Goal: Task Accomplishment & Management: Use online tool/utility

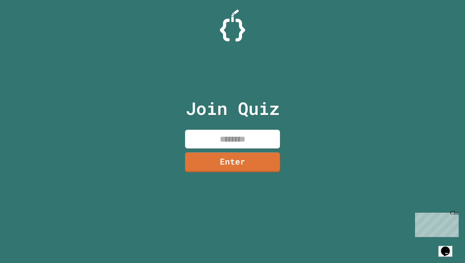
click at [242, 136] on input at bounding box center [232, 139] width 95 height 19
type input "********"
click at [242, 167] on link "Enter" at bounding box center [233, 161] width 92 height 21
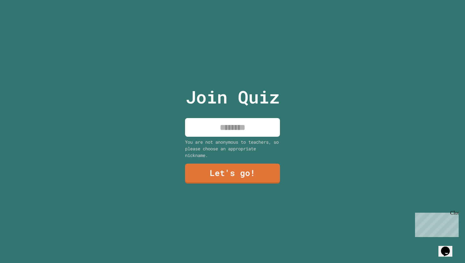
click at [237, 135] on input at bounding box center [232, 127] width 95 height 19
type input "****"
drag, startPoint x: 219, startPoint y: 188, endPoint x: 219, endPoint y: 184, distance: 4.4
click at [219, 188] on div "Join Quiz **** You are not anonymous to teachers, so please choose an appropria…" at bounding box center [232, 131] width 107 height 263
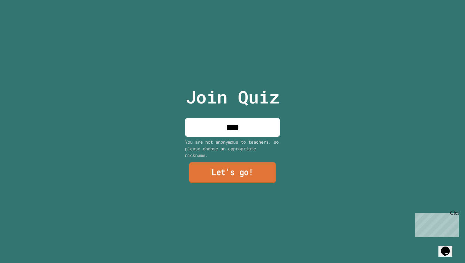
click at [222, 170] on link "Let's go!" at bounding box center [232, 172] width 87 height 21
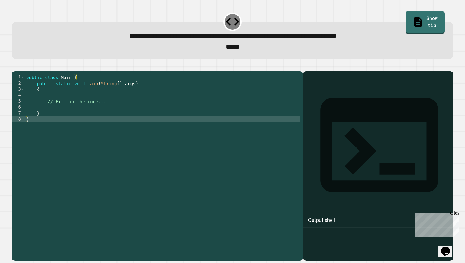
click at [49, 106] on div "public class Main { public static void main ( String [ ] args ) { // Fill in th…" at bounding box center [162, 164] width 275 height 180
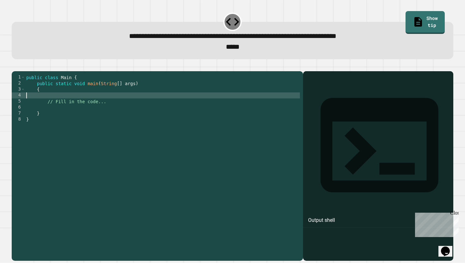
click at [47, 117] on div "public class Main { public static void main ( String [ ] args ) { // Fill in th…" at bounding box center [162, 164] width 275 height 180
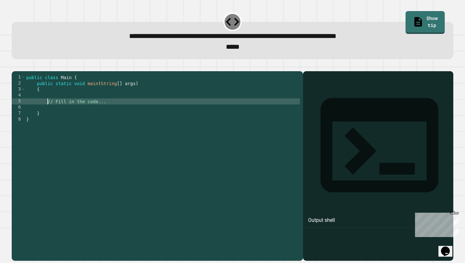
click at [47, 113] on div "public class Main { public static void main ( String [ ] args ) { // Fill in th…" at bounding box center [162, 164] width 275 height 180
click at [15, 66] on icon "button" at bounding box center [15, 66] width 0 height 0
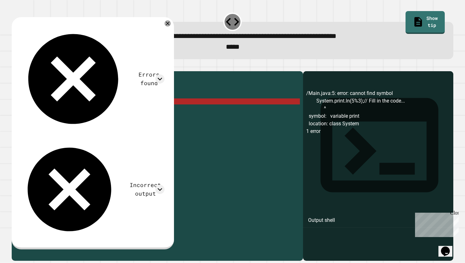
click at [69, 112] on div "public class Main { public static void main ( String [ ] args ) { System . prin…" at bounding box center [162, 164] width 275 height 180
click at [66, 112] on div "public class Main { public static void main ( String [ ] args ) { System . prin…" at bounding box center [162, 164] width 275 height 180
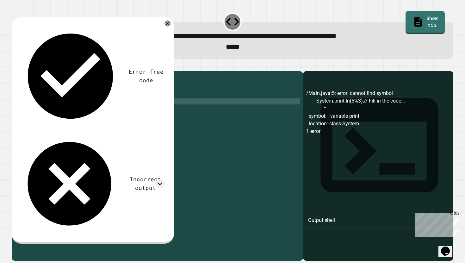
scroll to position [0, 3]
click at [15, 66] on icon "button" at bounding box center [15, 66] width 0 height 0
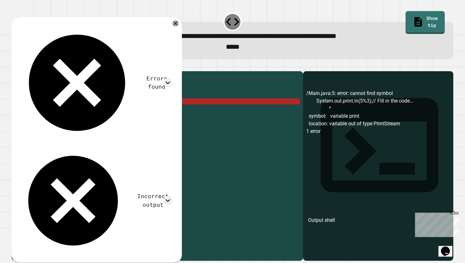
click at [79, 112] on div "public class Main { public static void main ( String [ ] args ) { System . out …" at bounding box center [162, 164] width 275 height 180
click at [92, 112] on div "public class Main { public static void main ( String [ ] args ) { System . out …" at bounding box center [162, 164] width 275 height 180
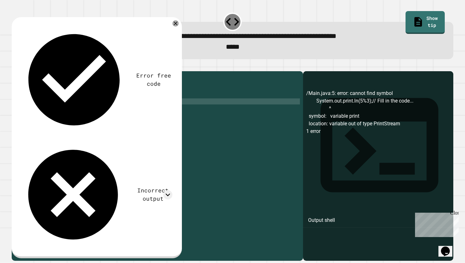
type textarea "**********"
click at [15, 66] on icon "button" at bounding box center [15, 66] width 0 height 0
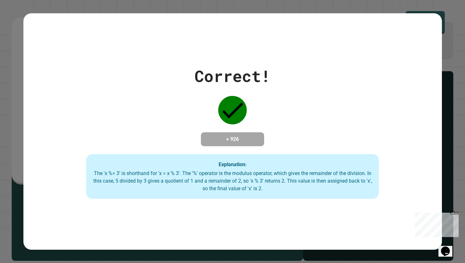
click at [456, 213] on div "Close" at bounding box center [454, 214] width 8 height 8
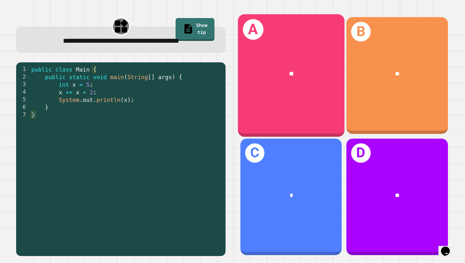
click at [301, 100] on div "A **" at bounding box center [291, 75] width 107 height 123
click at [311, 99] on div "A **" at bounding box center [291, 75] width 107 height 123
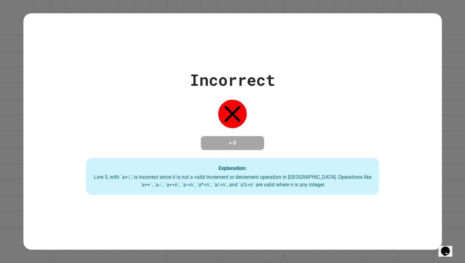
click at [301, 229] on div "Incorrect + 0 Explanation: Line 5, with `a+-;`, is incorrect since it is not a …" at bounding box center [232, 131] width 419 height 237
click at [303, 231] on div "Incorrect + 0 Explanation: Line 5, with `a+-;`, is incorrect since it is not a …" at bounding box center [232, 131] width 419 height 237
click at [303, 232] on div "Incorrect + 0 Explanation: Line 5, with `a+-;`, is incorrect since it is not a …" at bounding box center [232, 131] width 419 height 237
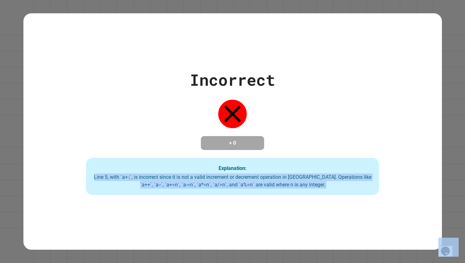
click at [303, 232] on div "Incorrect + 0 Explanation: Line 5, with `a+-;`, is incorrect since it is not a …" at bounding box center [232, 131] width 419 height 237
drag, startPoint x: 303, startPoint y: 232, endPoint x: 303, endPoint y: 236, distance: 3.8
click at [303, 232] on div "Incorrect + 0 Explanation: Line 5, with `a+-;`, is incorrect since it is not a …" at bounding box center [232, 131] width 419 height 237
click at [303, 236] on div "Incorrect + 0 Explanation: Line 5, with `a+-;`, is incorrect since it is not a …" at bounding box center [232, 131] width 419 height 237
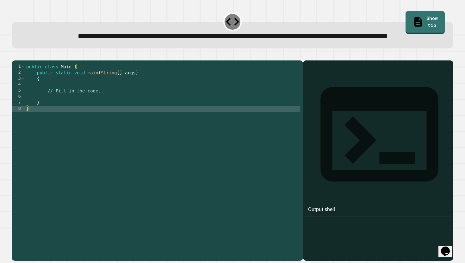
click at [46, 109] on div "public class Main { public static void main ( String [ ] args ) { // Fill in th…" at bounding box center [162, 154] width 275 height 180
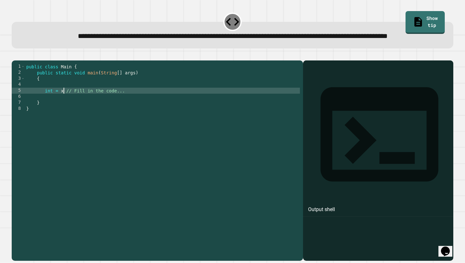
scroll to position [0, 1]
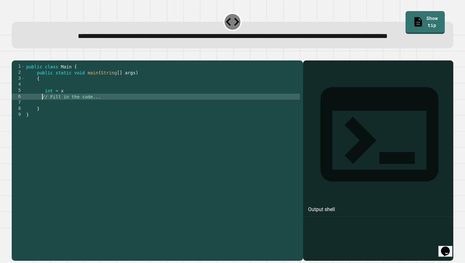
click at [70, 111] on div "public class Main { public static void main ( String [ ] args ) { int = x // Fi…" at bounding box center [162, 154] width 275 height 180
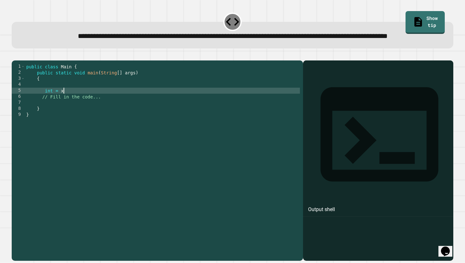
type textarea "********"
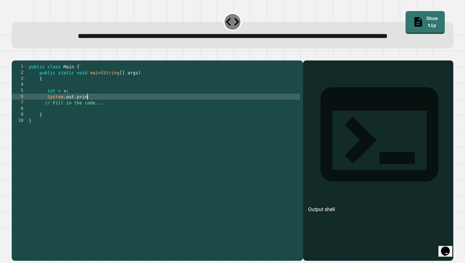
scroll to position [0, 4]
type textarea "********"
click at [62, 113] on div "public class Main { public static void main ( String [ ] args ) { int = x ; Sys…" at bounding box center [164, 154] width 273 height 180
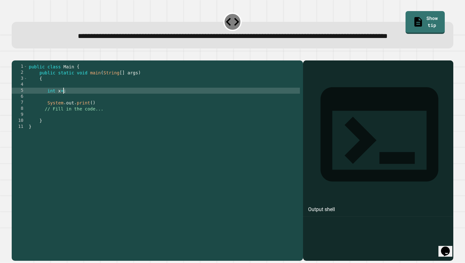
scroll to position [0, 3]
type textarea "*********"
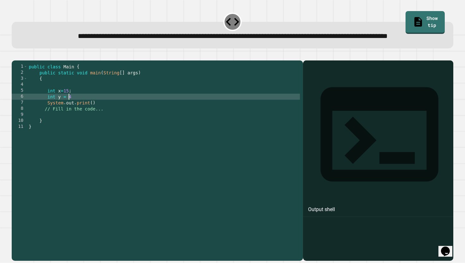
click at [93, 125] on div "public class Main { public static void main ( String [ ] args ) { int x = 15 ; …" at bounding box center [164, 154] width 273 height 180
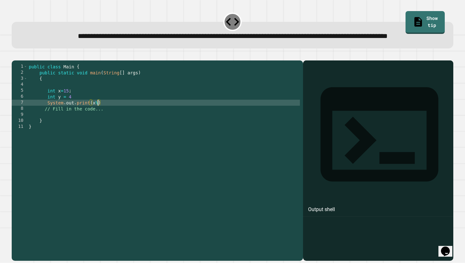
scroll to position [0, 5]
click at [105, 124] on div "public class Main { public static void main ( String [ ] args ) { int x = 15 ; …" at bounding box center [164, 154] width 273 height 180
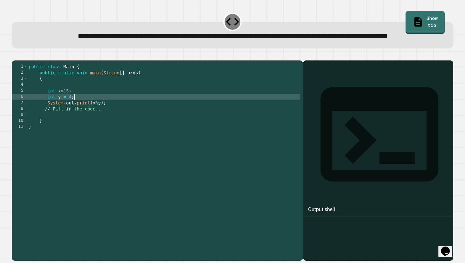
scroll to position [0, 3]
type textarea "**********"
click at [15, 55] on icon "button" at bounding box center [15, 55] width 0 height 0
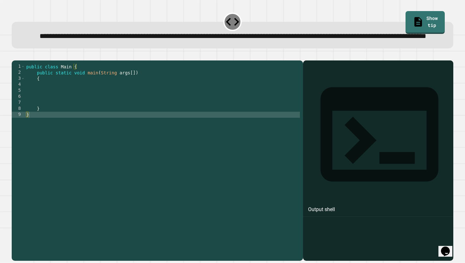
click at [86, 109] on div "public class Main { public static void main ( String args [ ]) { } }" at bounding box center [162, 154] width 275 height 180
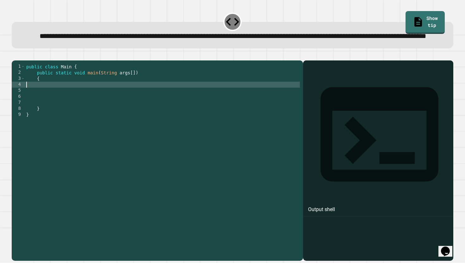
click at [74, 106] on div "public class Main { public static void main ( String args [ ]) { } }" at bounding box center [162, 154] width 275 height 180
click at [60, 101] on div "public class Main { public static void main ( String args [ ]) { } }" at bounding box center [162, 154] width 275 height 180
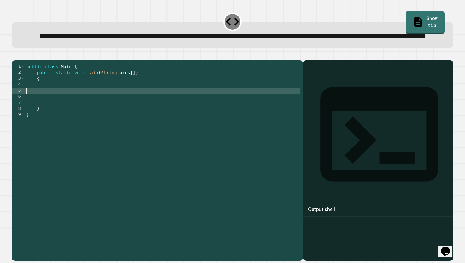
click at [60, 109] on div "public class Main { public static void main ( String args [ ]) { } }" at bounding box center [162, 154] width 275 height 180
click at [57, 103] on div "public class Main { public static void main ( String args [ ]) { } }" at bounding box center [162, 154] width 275 height 180
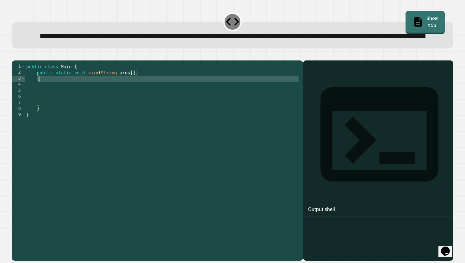
type textarea "*"
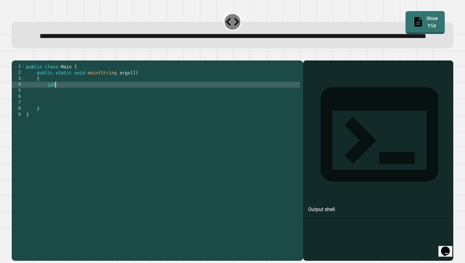
scroll to position [0, 2]
type textarea "*"
type textarea "**********"
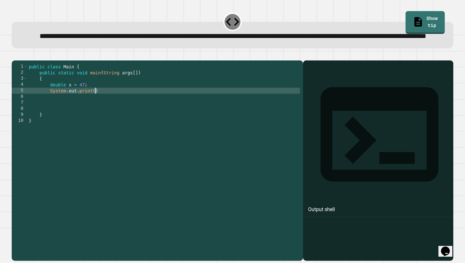
scroll to position [0, 4]
type textarea "**********"
click at [95, 118] on div "public class Main { public static void main ( String args [ ]) { double x = 47 …" at bounding box center [164, 154] width 273 height 180
click at [80, 114] on div "public class Main { public static void main ( String args [ ]) { double x = 47 …" at bounding box center [164, 154] width 273 height 180
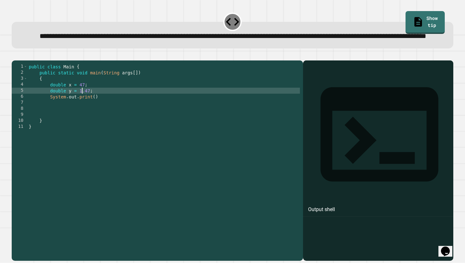
scroll to position [0, 4]
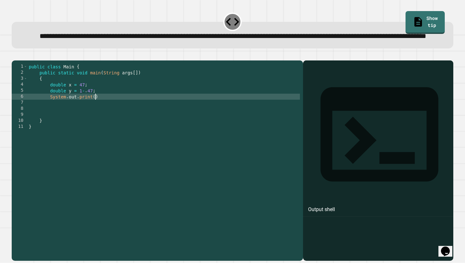
click at [95, 120] on div "public class Main { public static void main ( String args [ ]) { double x = 47 …" at bounding box center [164, 154] width 273 height 180
click at [15, 55] on icon "button" at bounding box center [15, 55] width 0 height 0
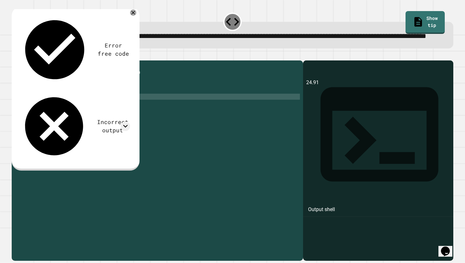
click at [92, 112] on div "public class Main { public static void main ( String args [ ]) { double x = 47 …" at bounding box center [164, 154] width 273 height 180
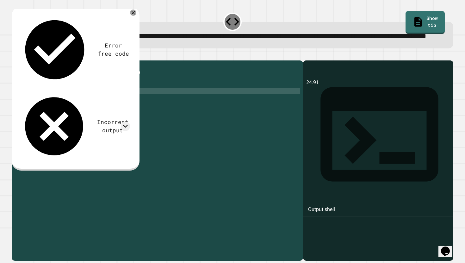
scroll to position [0, 4]
click at [15, 55] on icon "button" at bounding box center [15, 55] width 0 height 0
click at [133, 15] on icon at bounding box center [134, 13] width 4 height 4
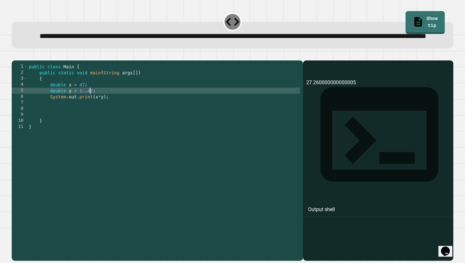
click at [91, 113] on div "public class Main { public static void main ( String args [ ]) { double x = 47 …" at bounding box center [164, 154] width 273 height 180
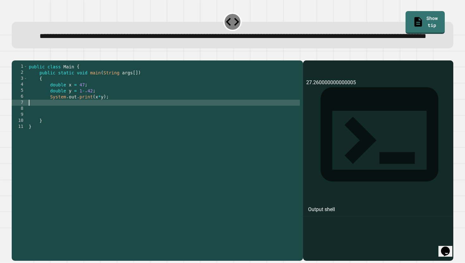
click at [125, 127] on div "public class Main { public static void main ( String args [ ]) { double x = 47 …" at bounding box center [164, 154] width 273 height 180
click at [85, 113] on div "public class Main { public static void main ( String args [ ]) { double x = 47 …" at bounding box center [164, 154] width 273 height 180
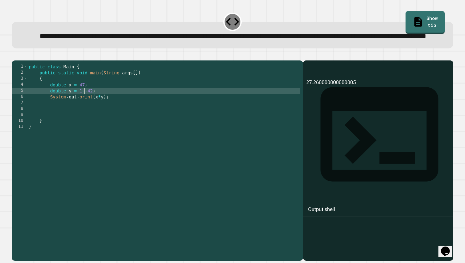
scroll to position [0, 4]
click at [92, 112] on div "public class Main { public static void main ( String args [ ]) { double x = 47 …" at bounding box center [164, 154] width 273 height 180
click at [15, 55] on button "button" at bounding box center [15, 55] width 0 height 0
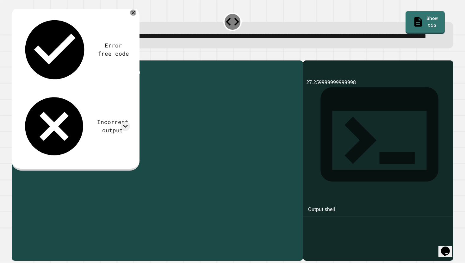
drag, startPoint x: 86, startPoint y: 113, endPoint x: 82, endPoint y: 113, distance: 4.1
click at [82, 113] on div "public class Main { public static void main ( String args [ ]) { double x = 47 …" at bounding box center [164, 154] width 273 height 180
click at [99, 118] on div "public class Main { public static void main ( String args [ ]) { double x = 47 …" at bounding box center [164, 154] width 273 height 180
type textarea "**********"
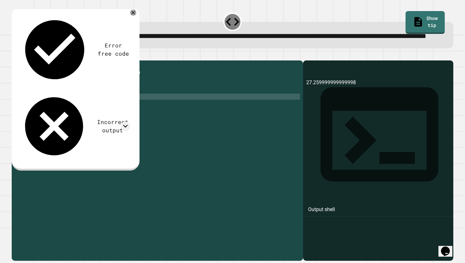
click at [15, 55] on icon "button" at bounding box center [15, 55] width 0 height 0
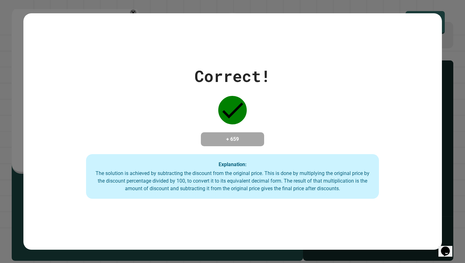
click at [16, 124] on div "Correct! + 659 Explanation: The solution is achieved by subtracting the discoun…" at bounding box center [232, 131] width 465 height 263
click at [450, 52] on div "Correct! + 659 Explanation: The solution is achieved by subtracting the discoun…" at bounding box center [232, 131] width 465 height 263
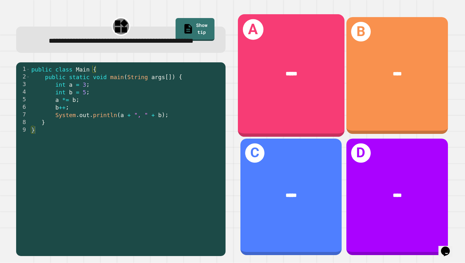
click at [306, 107] on div "A *****" at bounding box center [291, 75] width 107 height 123
